Goal: Task Accomplishment & Management: Manage account settings

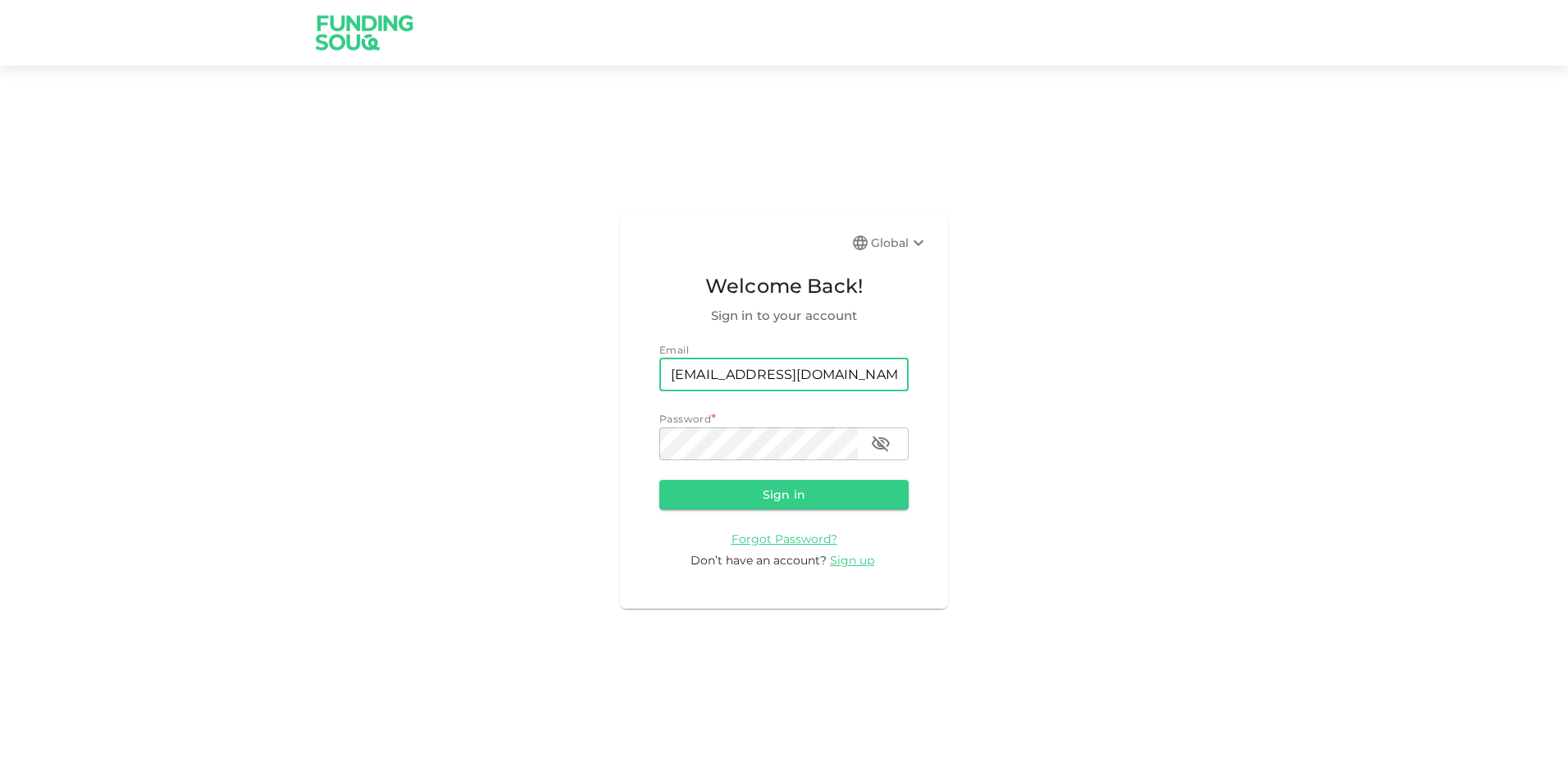
type input "[EMAIL_ADDRESS][DOMAIN_NAME]"
click at [660, 480] on button "Sign in" at bounding box center [784, 495] width 249 height 30
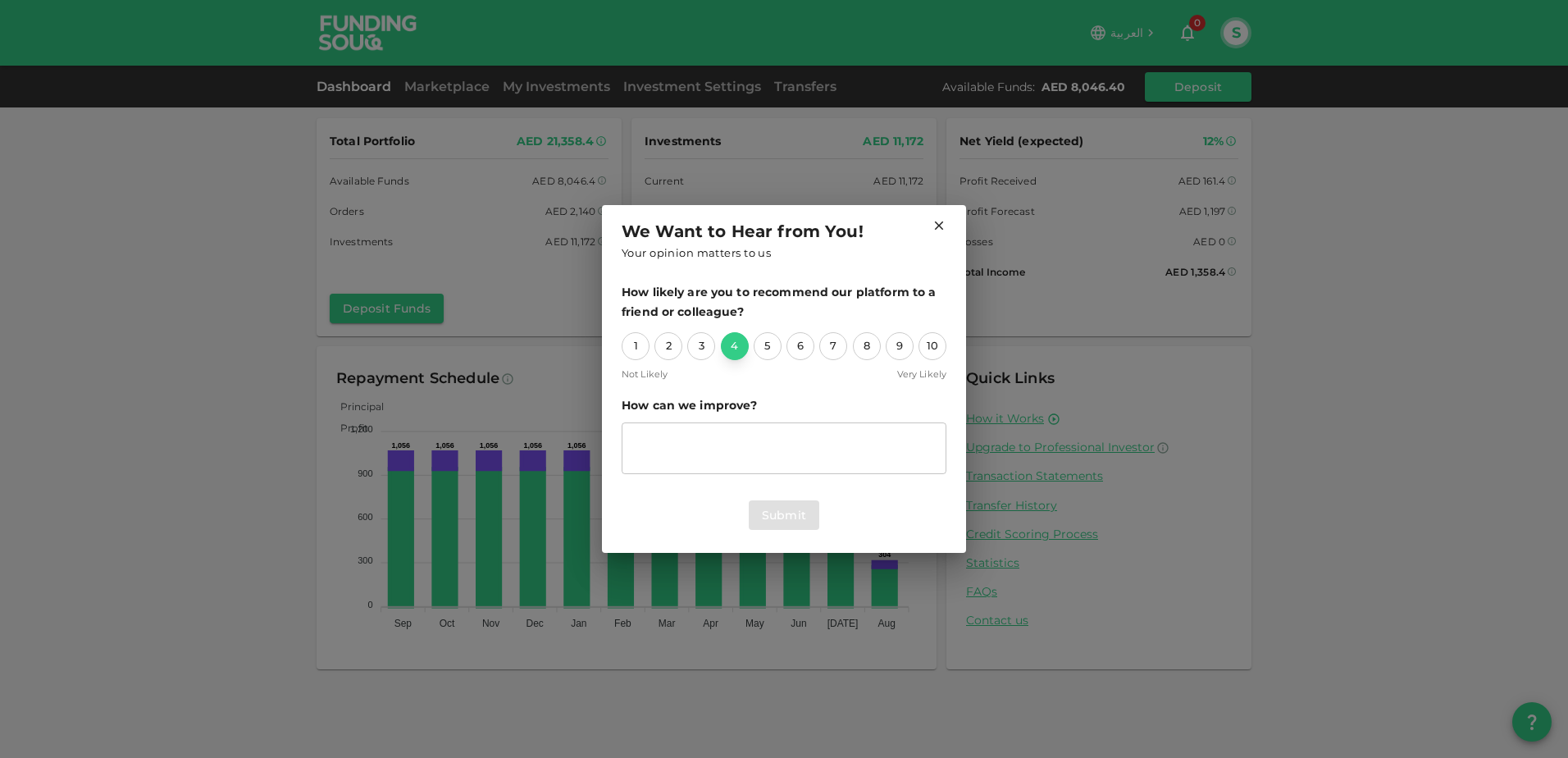
click at [739, 346] on div "4" at bounding box center [735, 346] width 28 height 28
click at [704, 347] on div "3" at bounding box center [701, 346] width 28 height 28
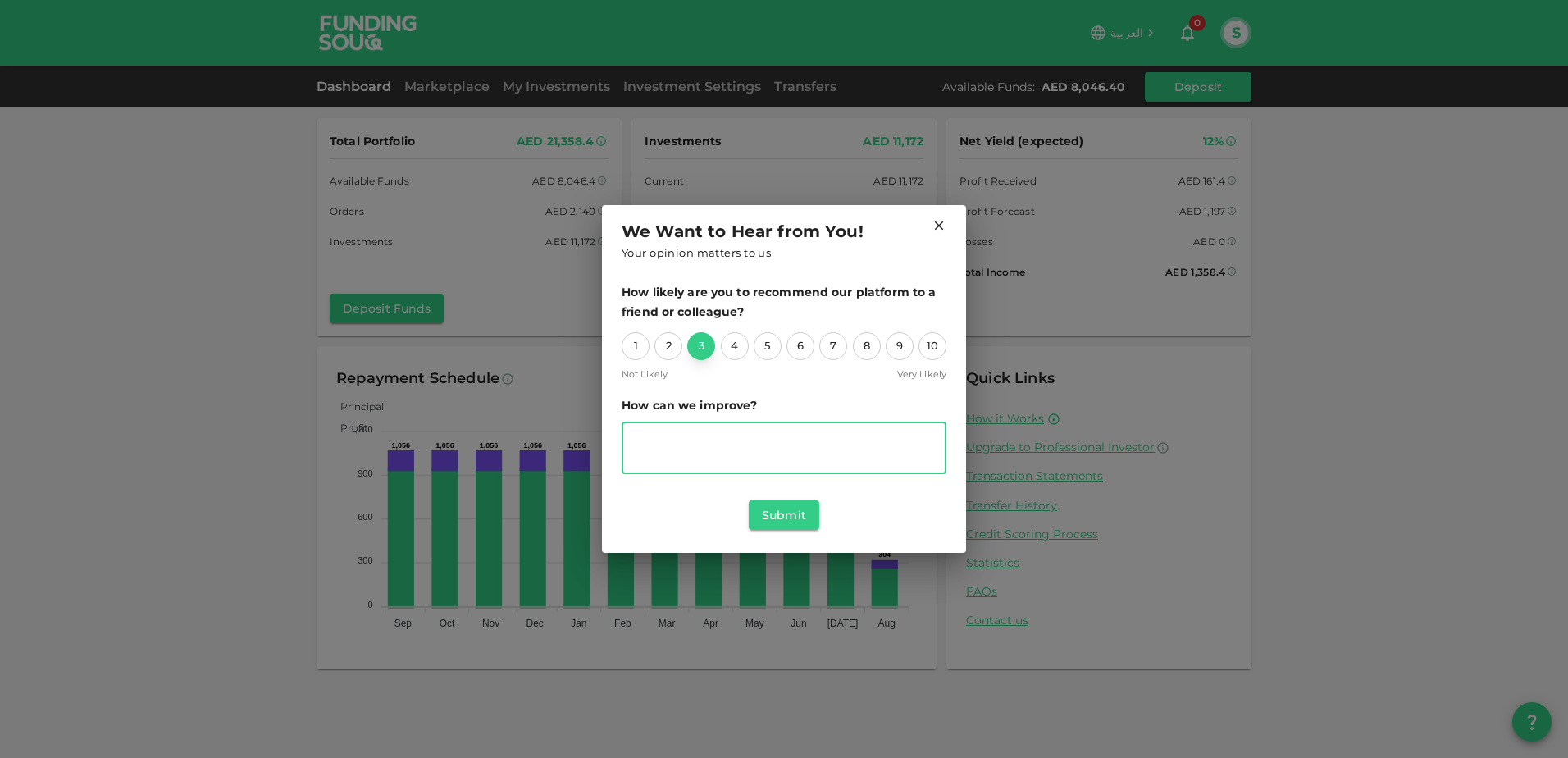
click at [671, 443] on textarea "suggestion" at bounding box center [784, 448] width 302 height 38
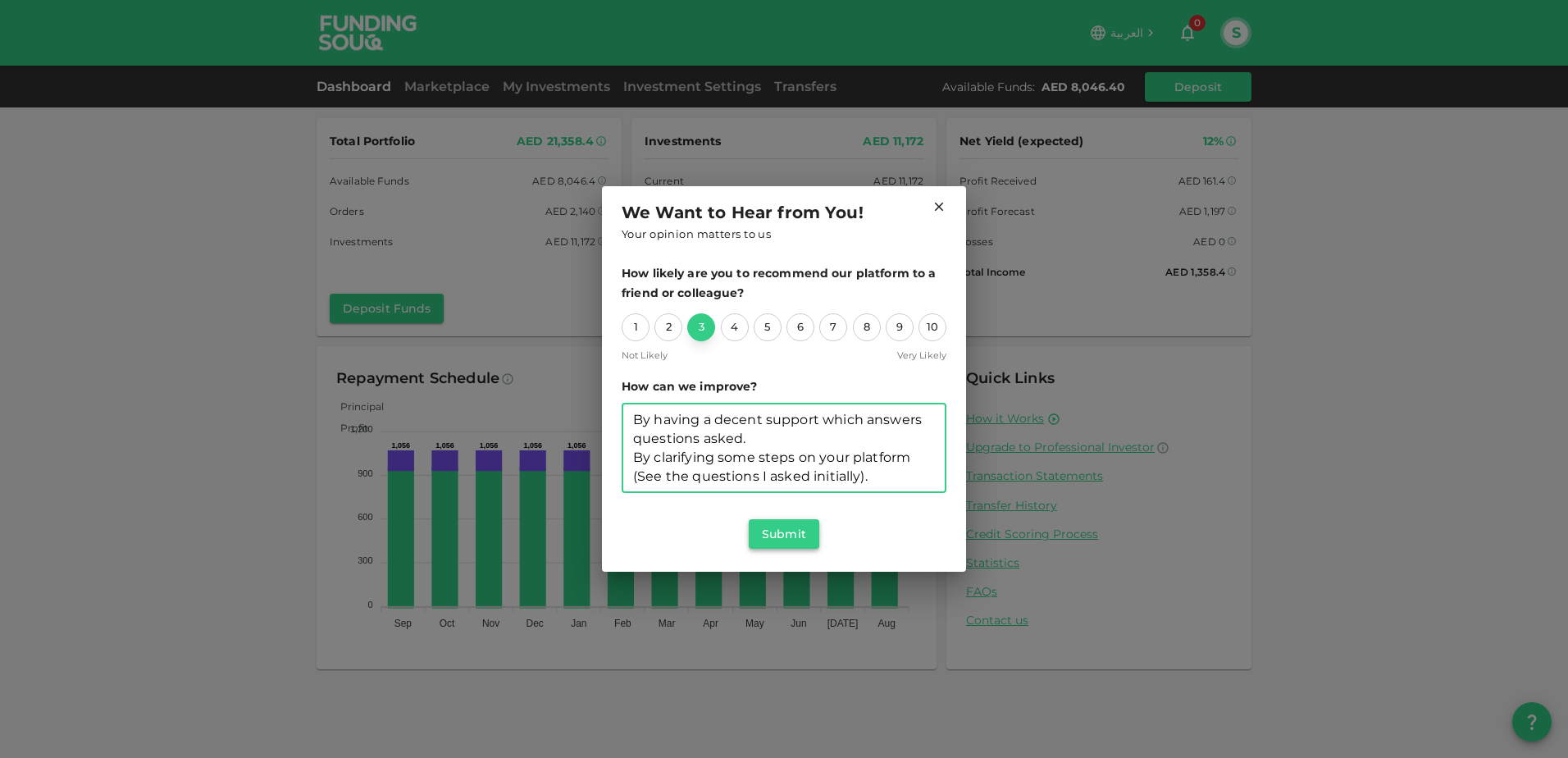
type textarea "By having a decent support which answers questions asked. By clarifying some st…"
click at [792, 532] on button "Submit" at bounding box center [784, 534] width 70 height 30
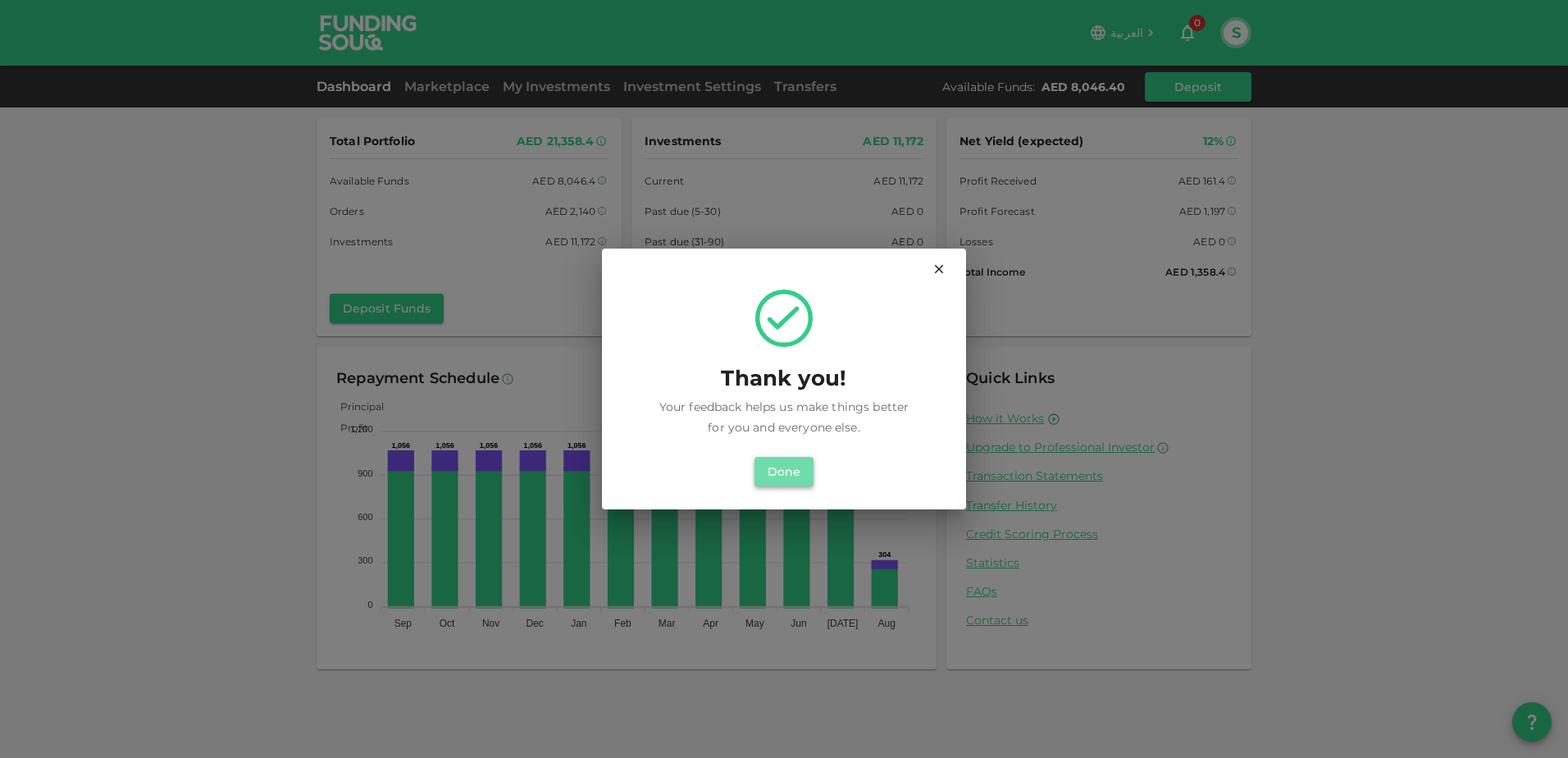
click at [796, 465] on button "Done" at bounding box center [784, 472] width 59 height 30
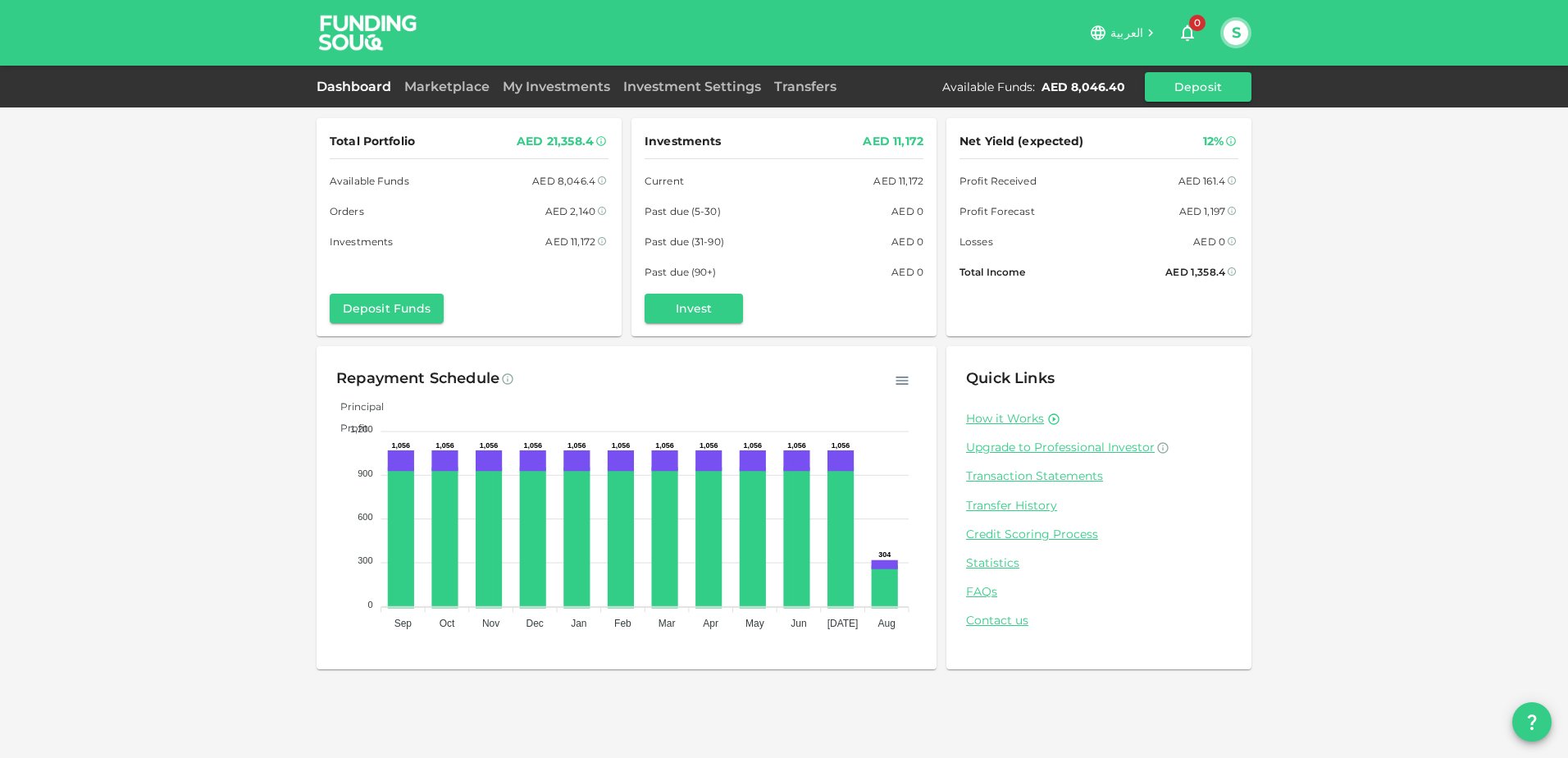
click at [538, 94] on div "My Investments" at bounding box center [557, 87] width 121 height 20
click at [552, 87] on link "My Investments" at bounding box center [557, 87] width 121 height 16
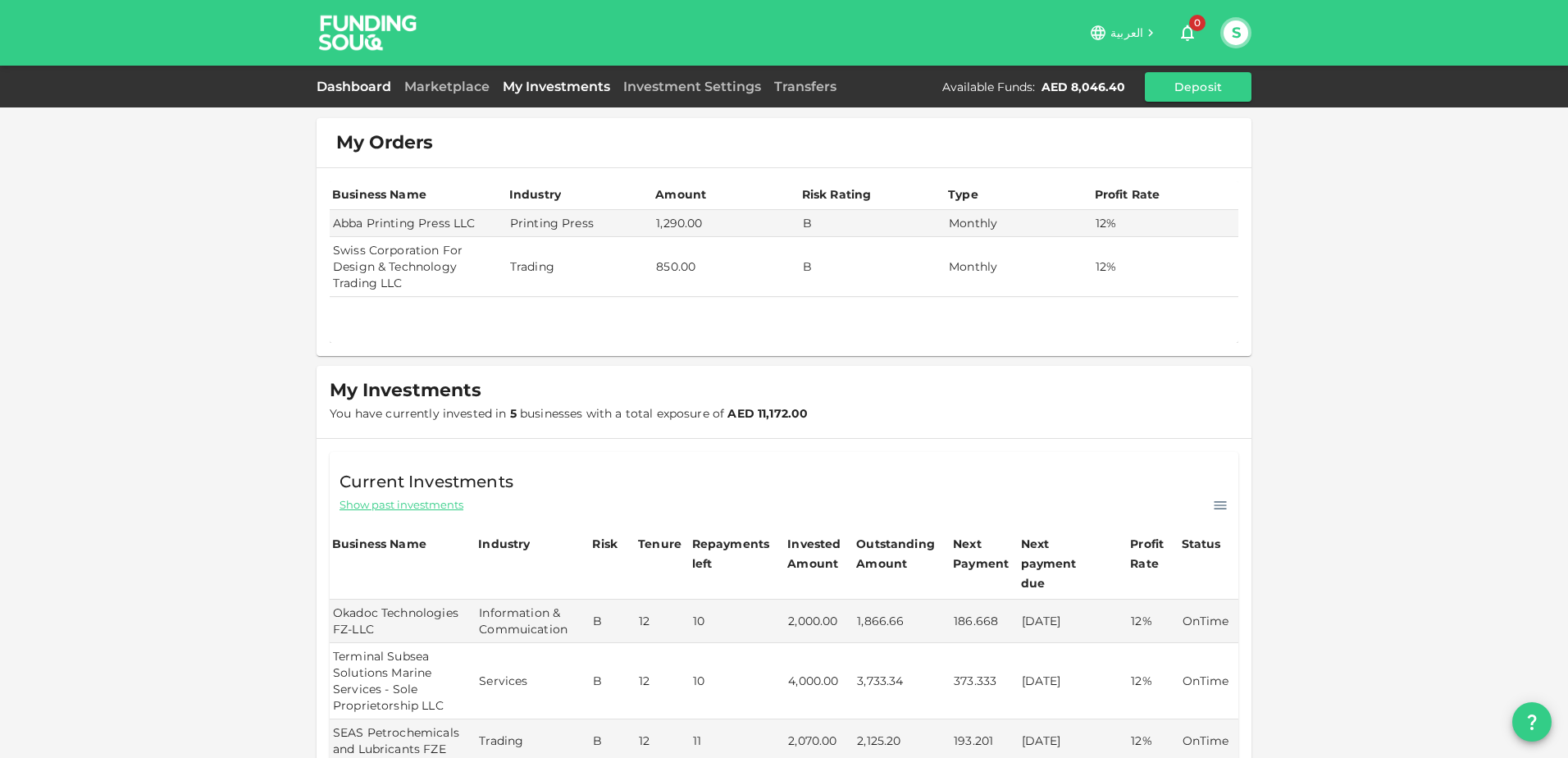
click at [364, 85] on link "Dashboard" at bounding box center [357, 87] width 81 height 16
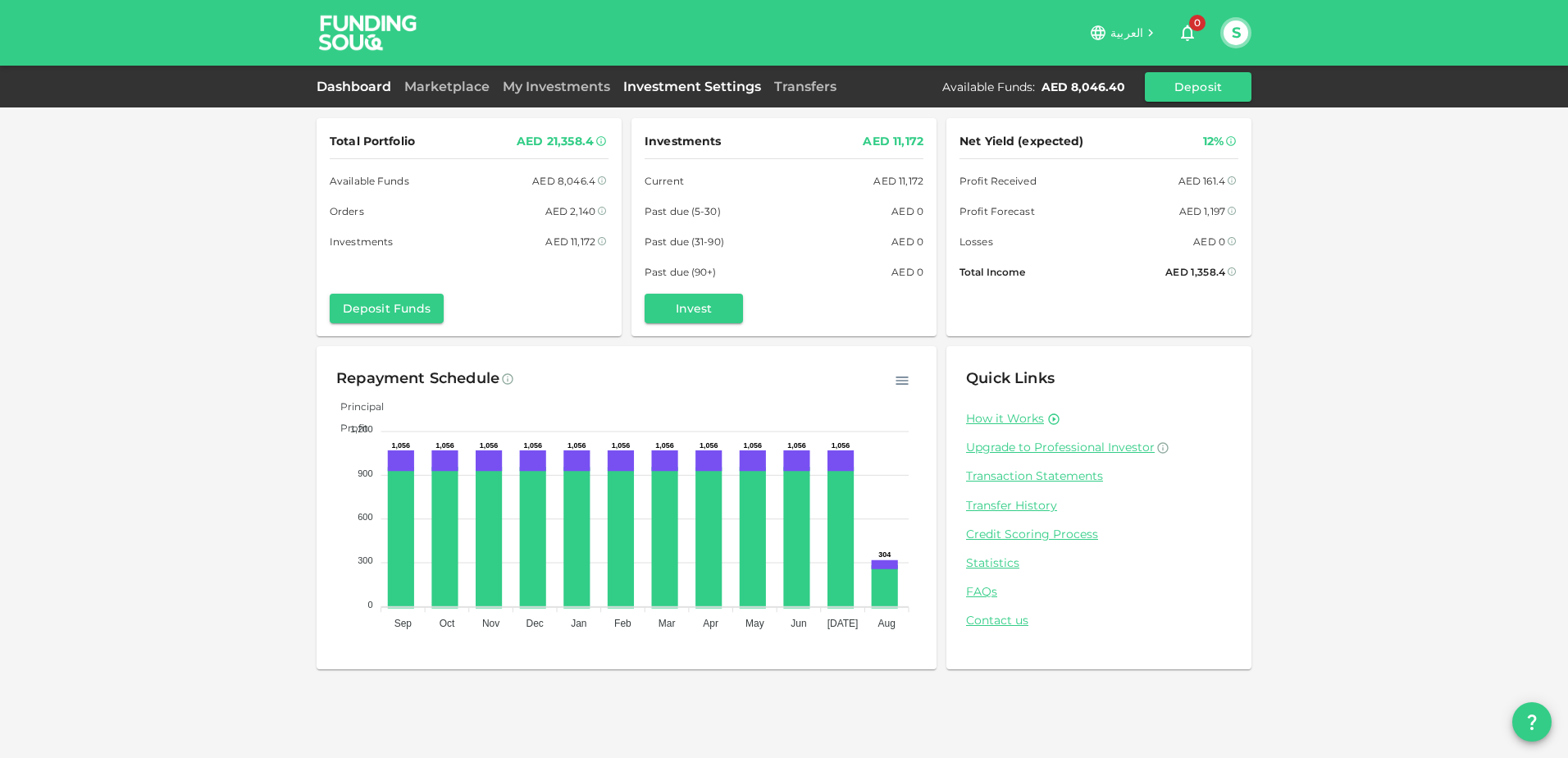
click at [720, 91] on link "Investment Settings" at bounding box center [692, 87] width 151 height 16
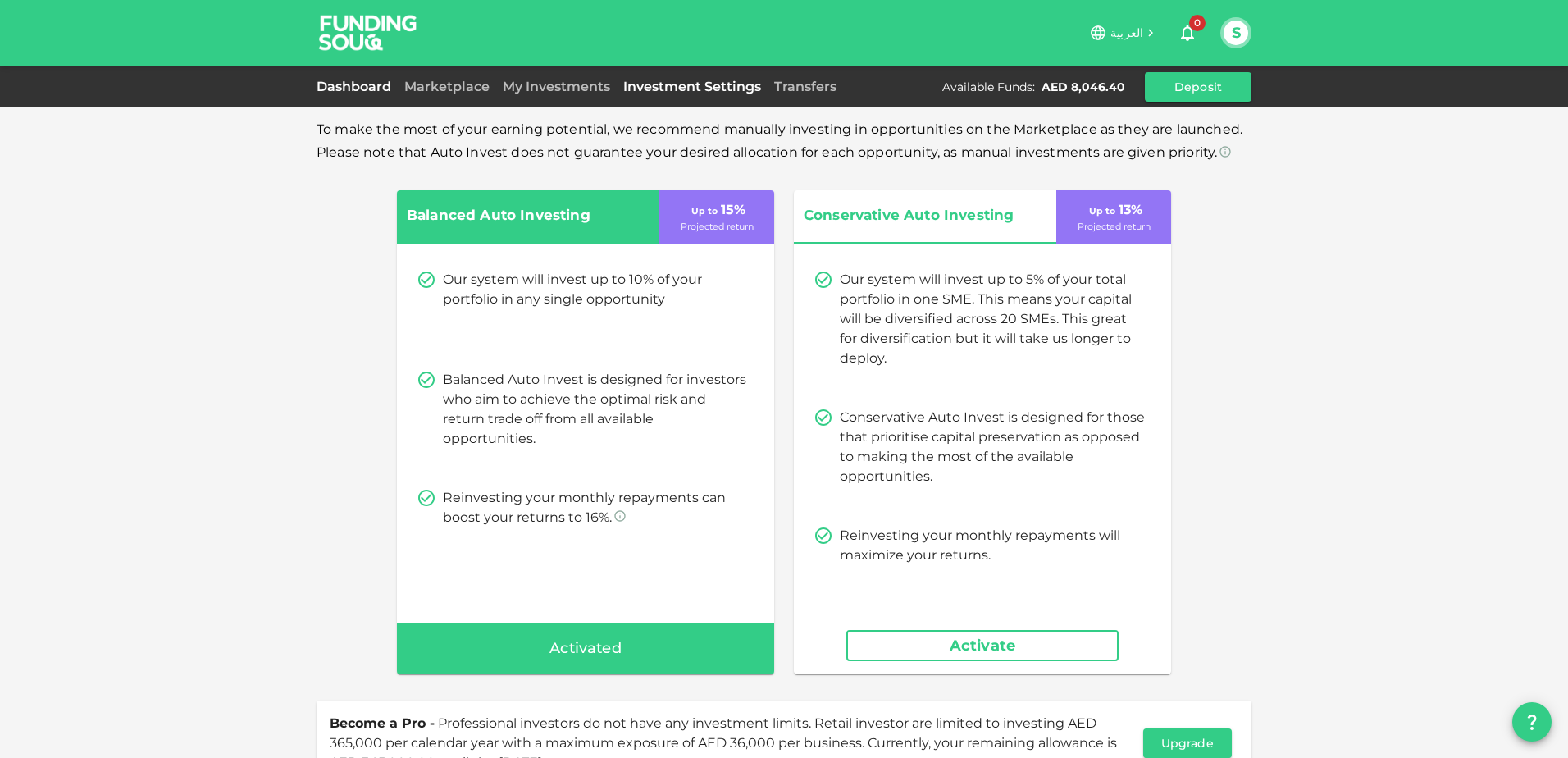
click at [372, 87] on link "Dashboard" at bounding box center [357, 87] width 81 height 16
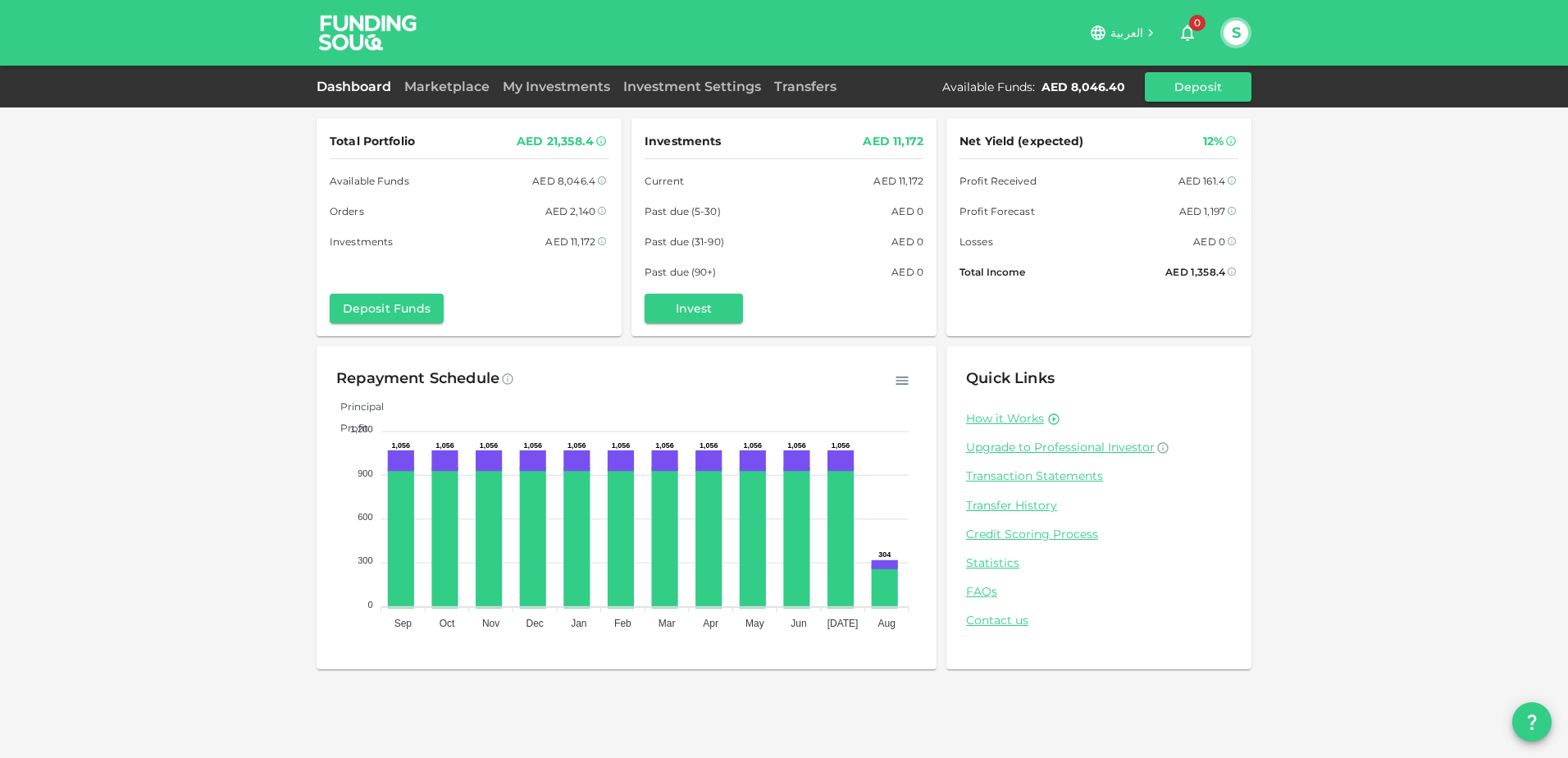
click at [442, 78] on div "Marketplace" at bounding box center [446, 87] width 98 height 20
click at [540, 83] on link "My Investments" at bounding box center [557, 87] width 121 height 16
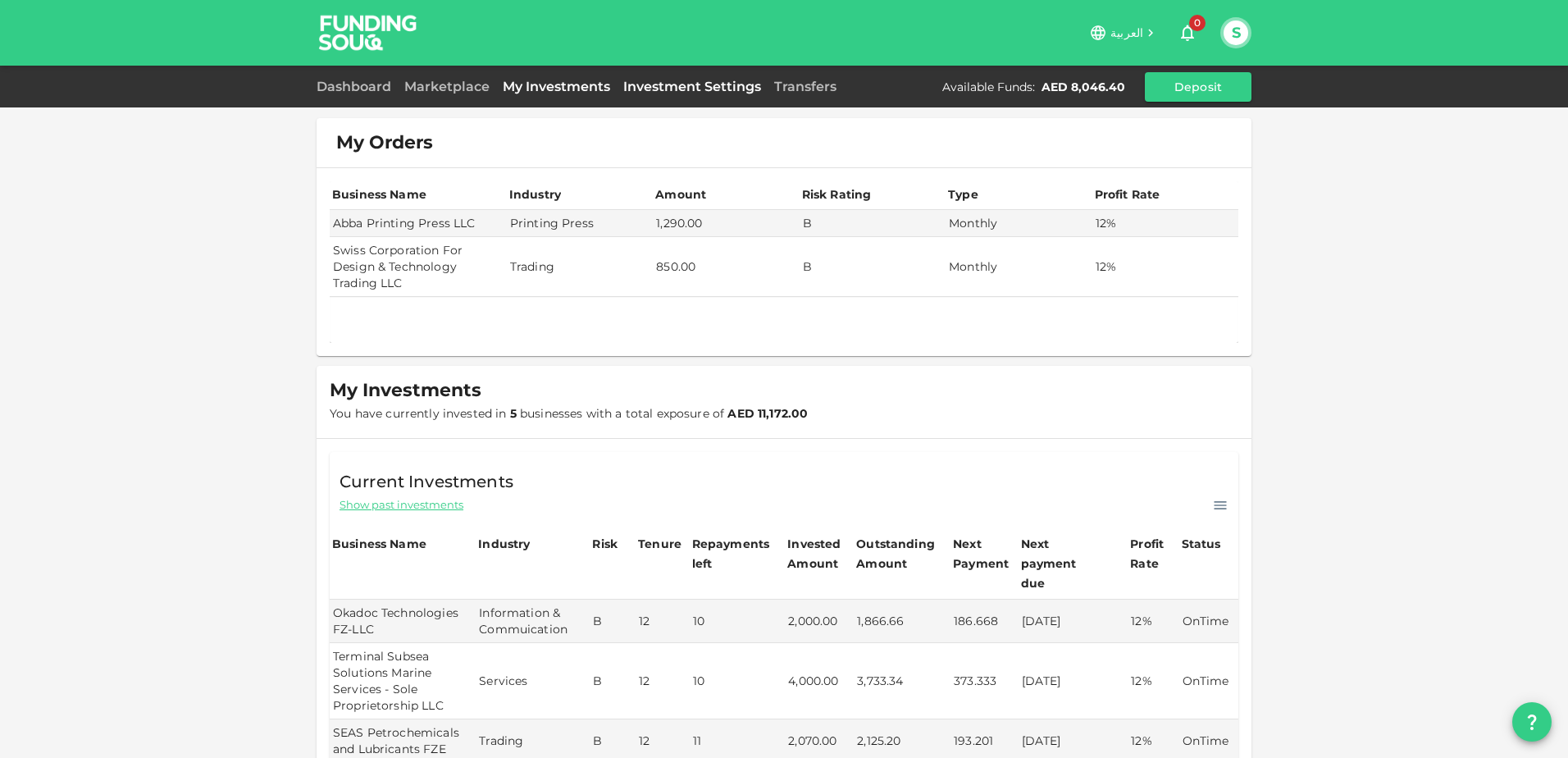
click at [629, 79] on link "Investment Settings" at bounding box center [692, 87] width 151 height 16
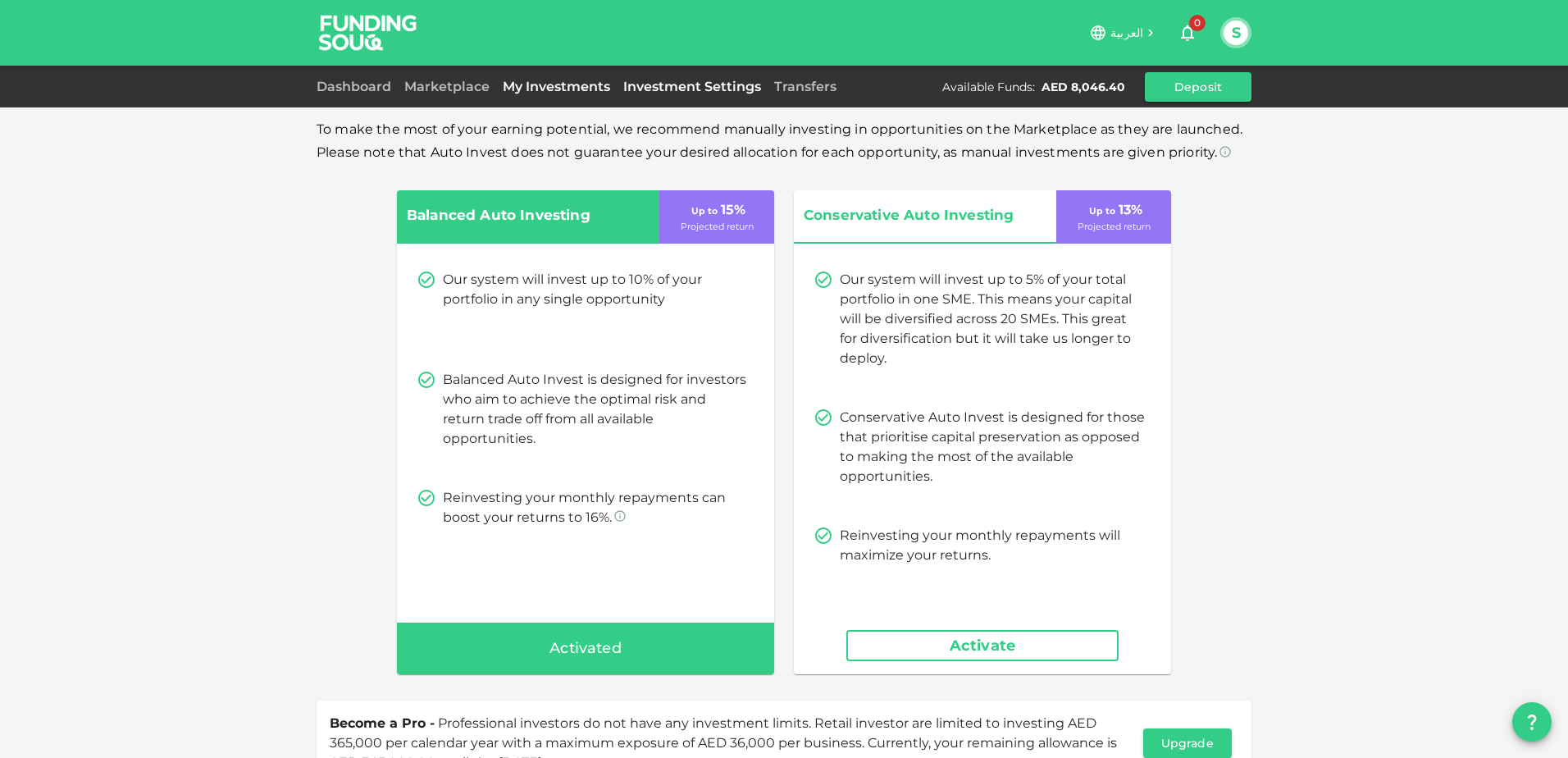
click at [549, 84] on link "My Investments" at bounding box center [557, 87] width 121 height 16
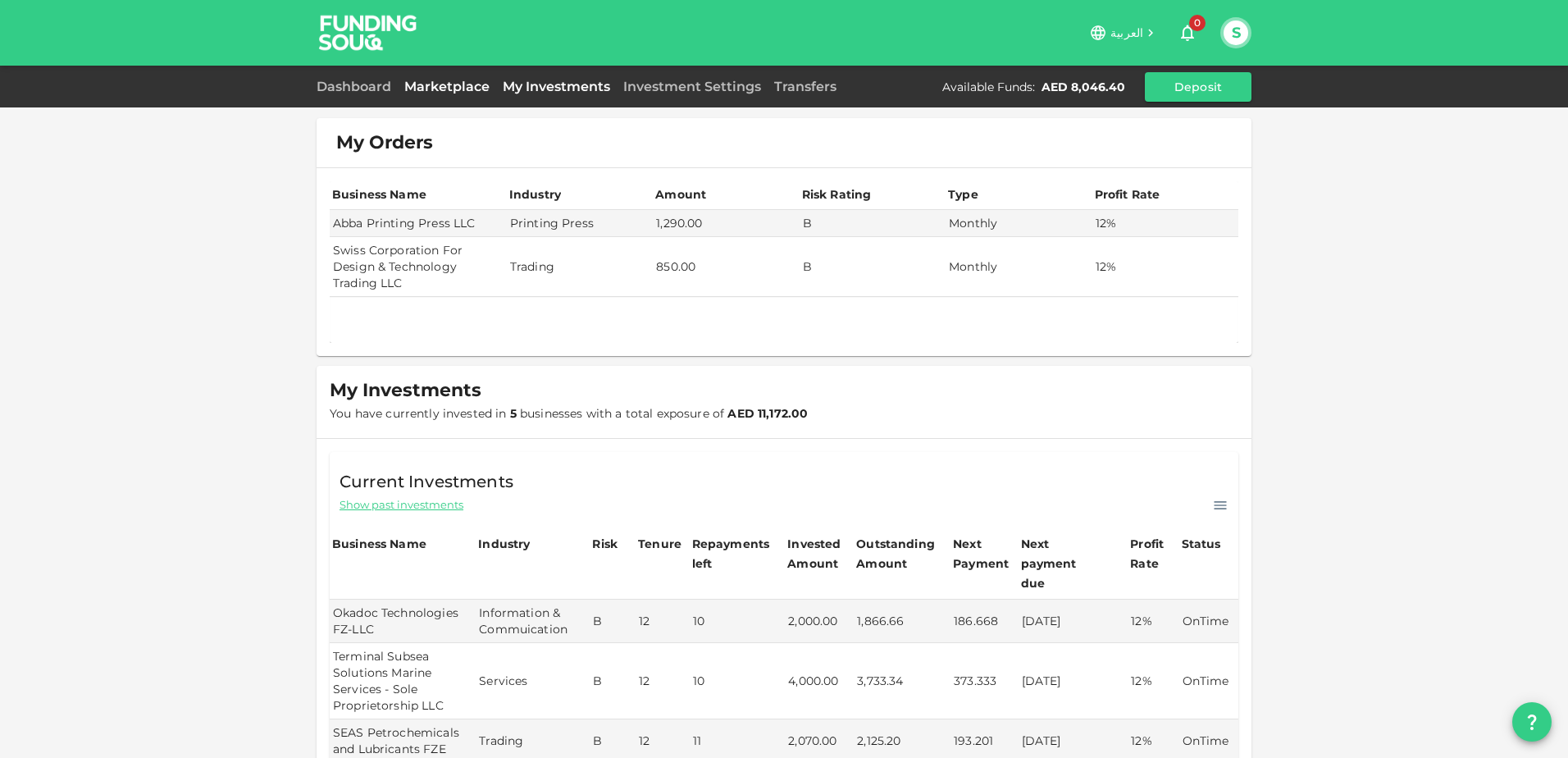
click at [455, 82] on link "Marketplace" at bounding box center [446, 87] width 98 height 16
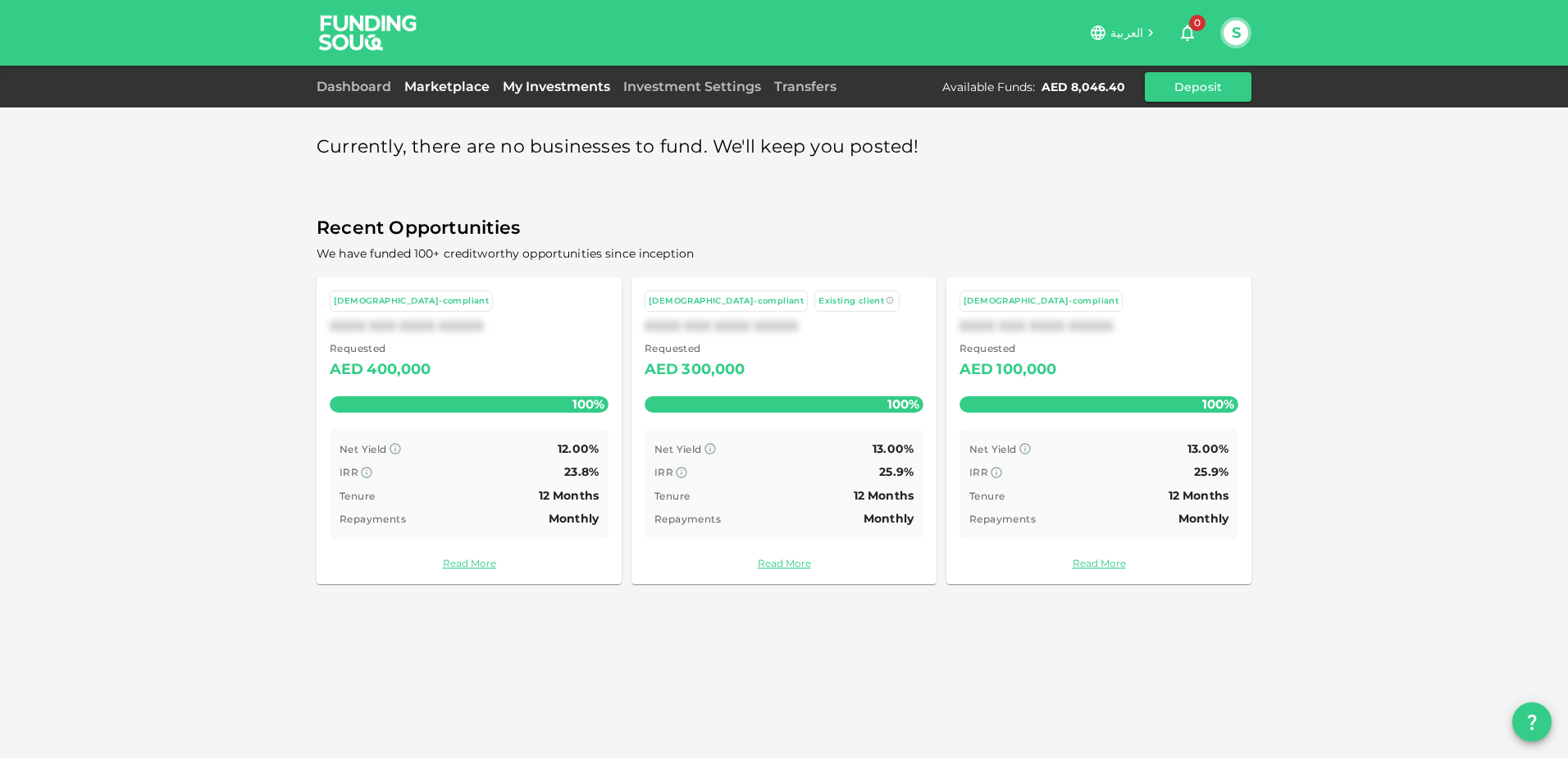
click at [549, 84] on link "My Investments" at bounding box center [557, 87] width 121 height 16
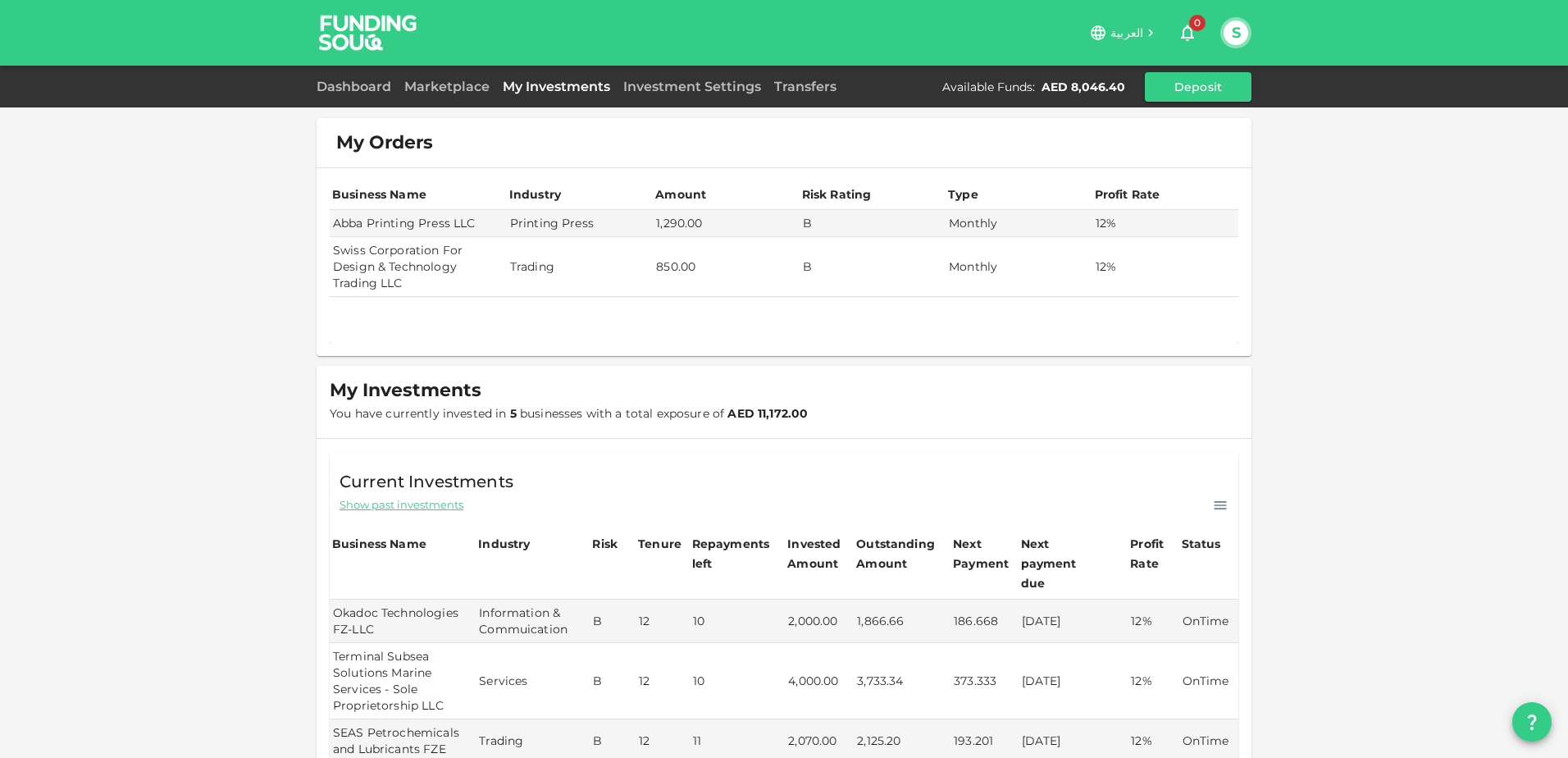
click at [387, 77] on div "Dashboard" at bounding box center [357, 87] width 81 height 20
click at [382, 80] on link "Dashboard" at bounding box center [357, 87] width 81 height 16
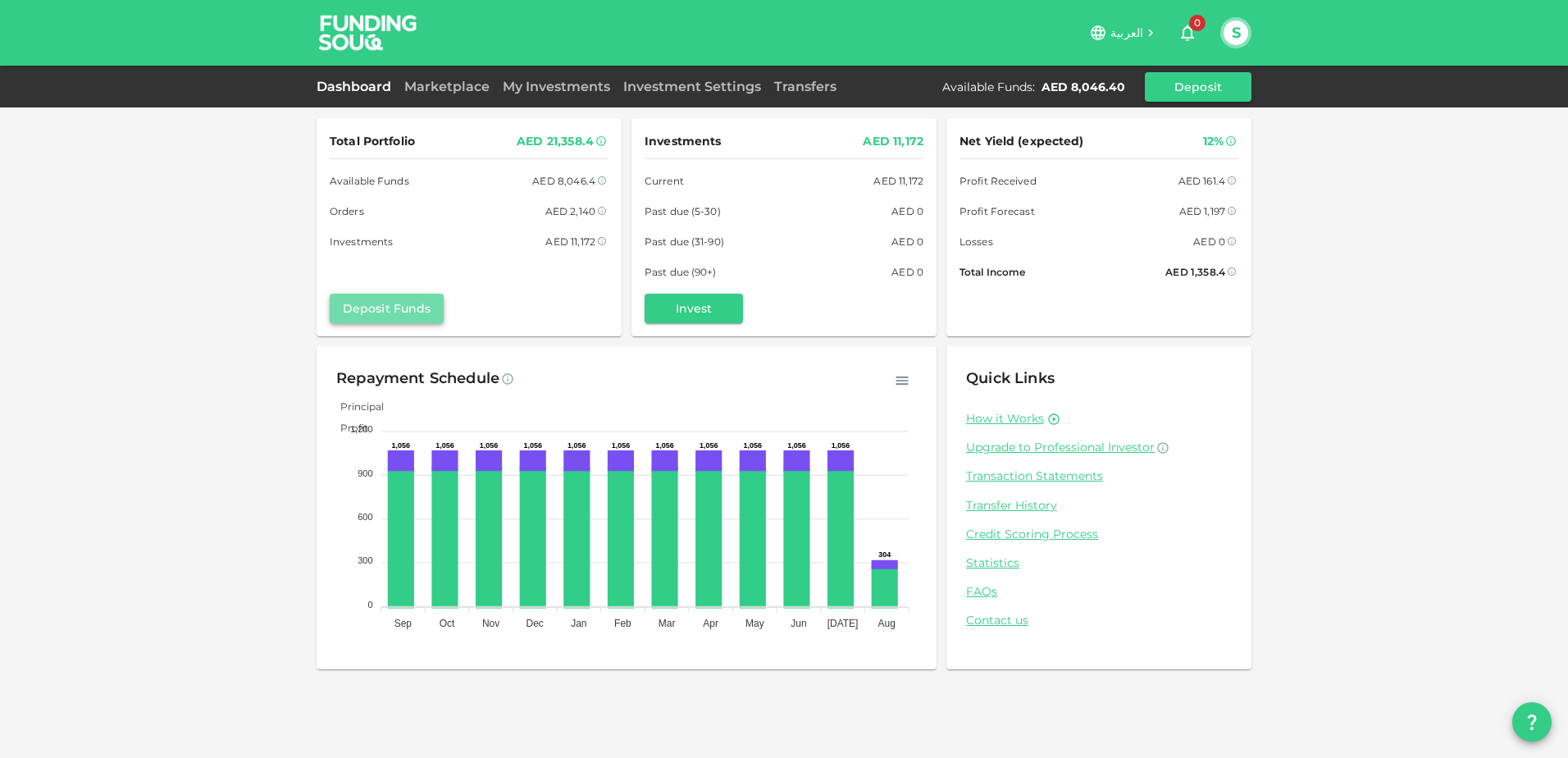
click at [396, 312] on button "Deposit Funds" at bounding box center [386, 309] width 114 height 30
